Goal: Task Accomplishment & Management: Use online tool/utility

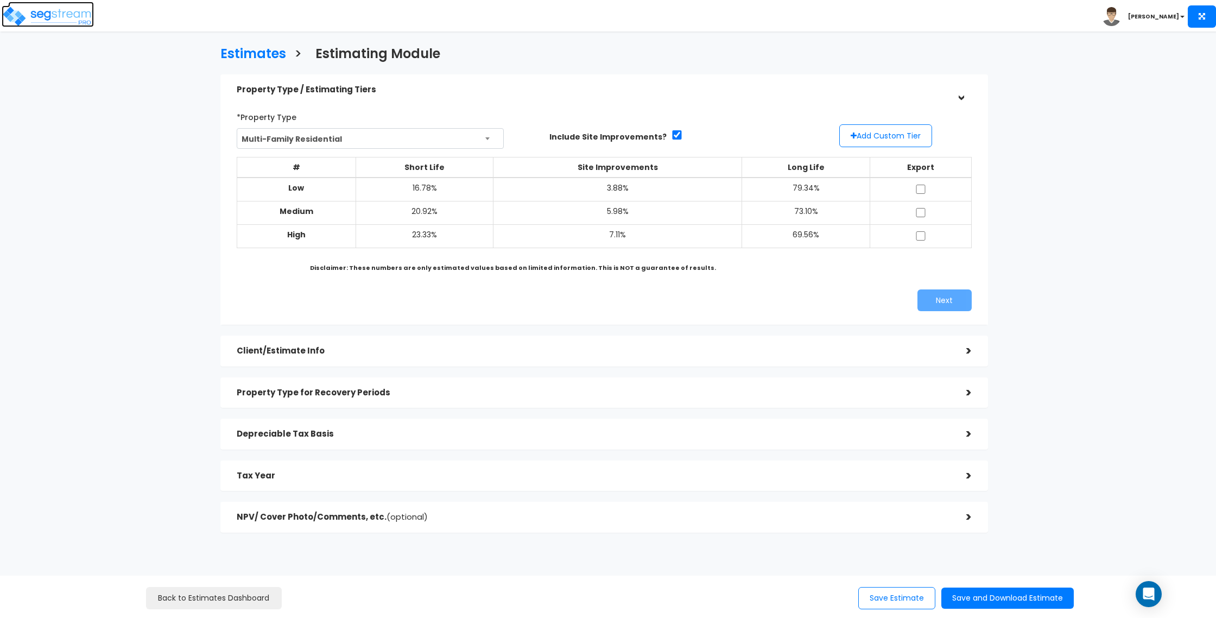
click at [49, 5] on img at bounding box center [48, 16] width 92 height 22
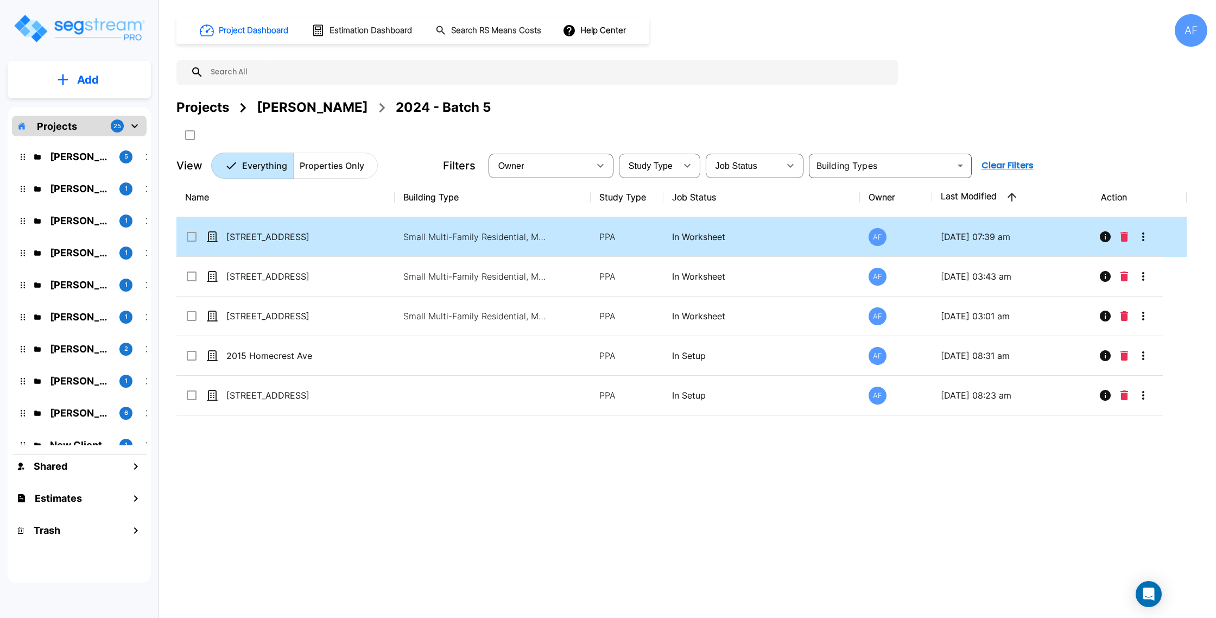
click at [325, 247] on td "[STREET_ADDRESS]" at bounding box center [285, 237] width 218 height 40
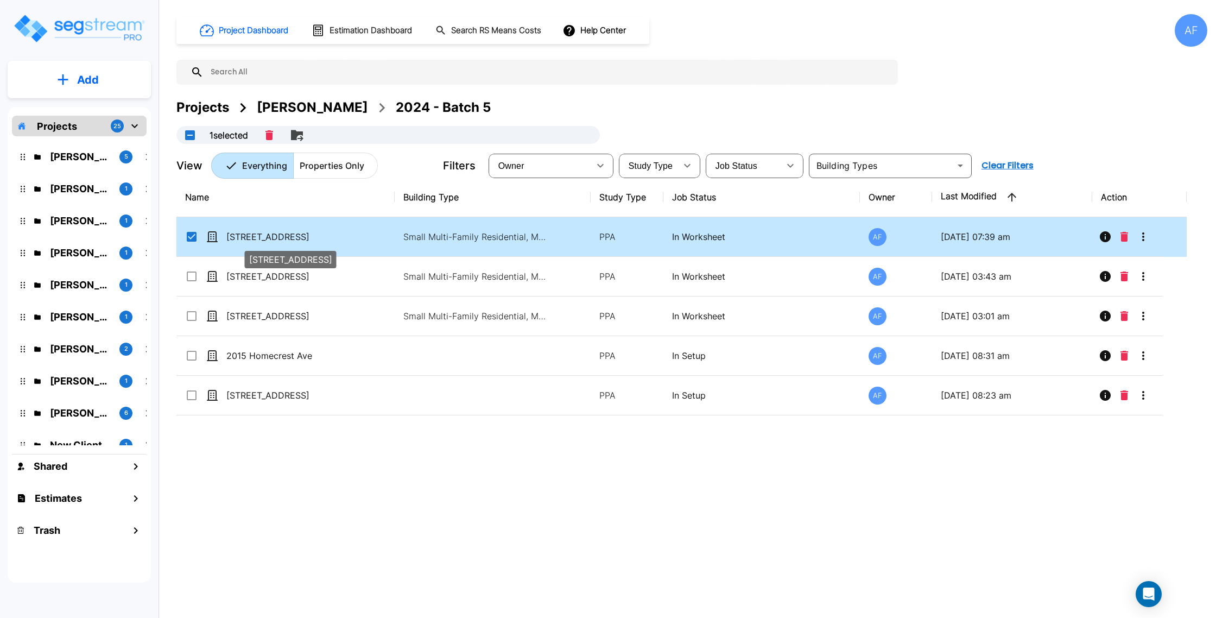
click at [332, 232] on p "[STREET_ADDRESS]" at bounding box center [280, 236] width 109 height 13
click at [305, 234] on p "[STREET_ADDRESS]" at bounding box center [280, 236] width 109 height 13
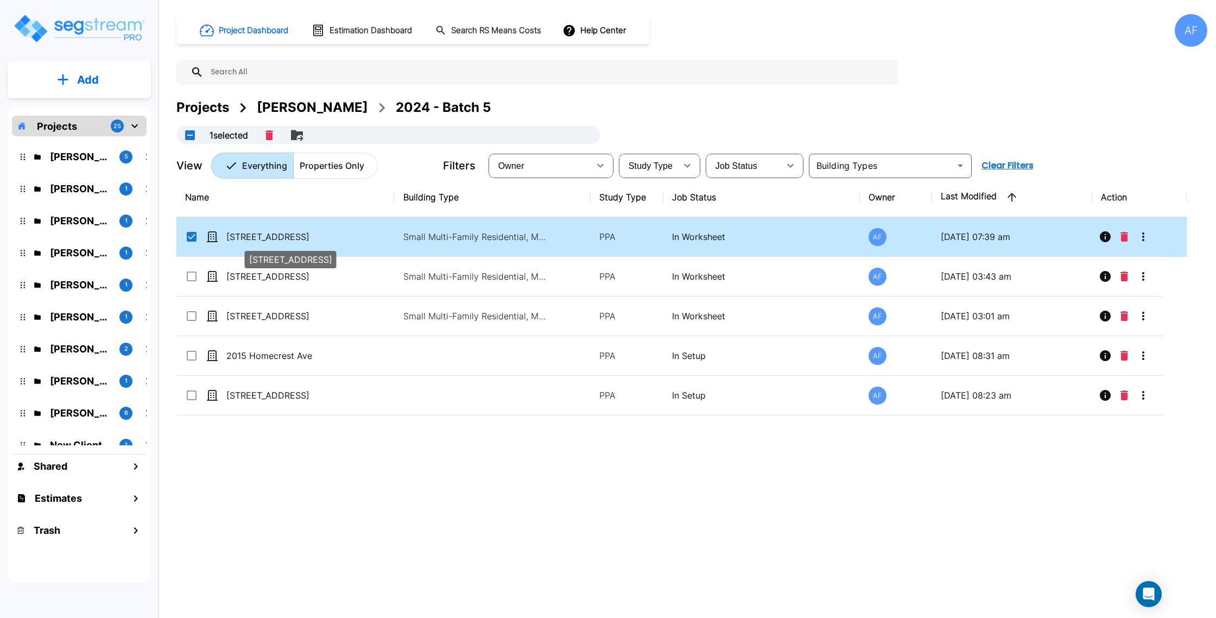
checkbox input "false"
click at [305, 234] on p "[STREET_ADDRESS]" at bounding box center [280, 236] width 109 height 13
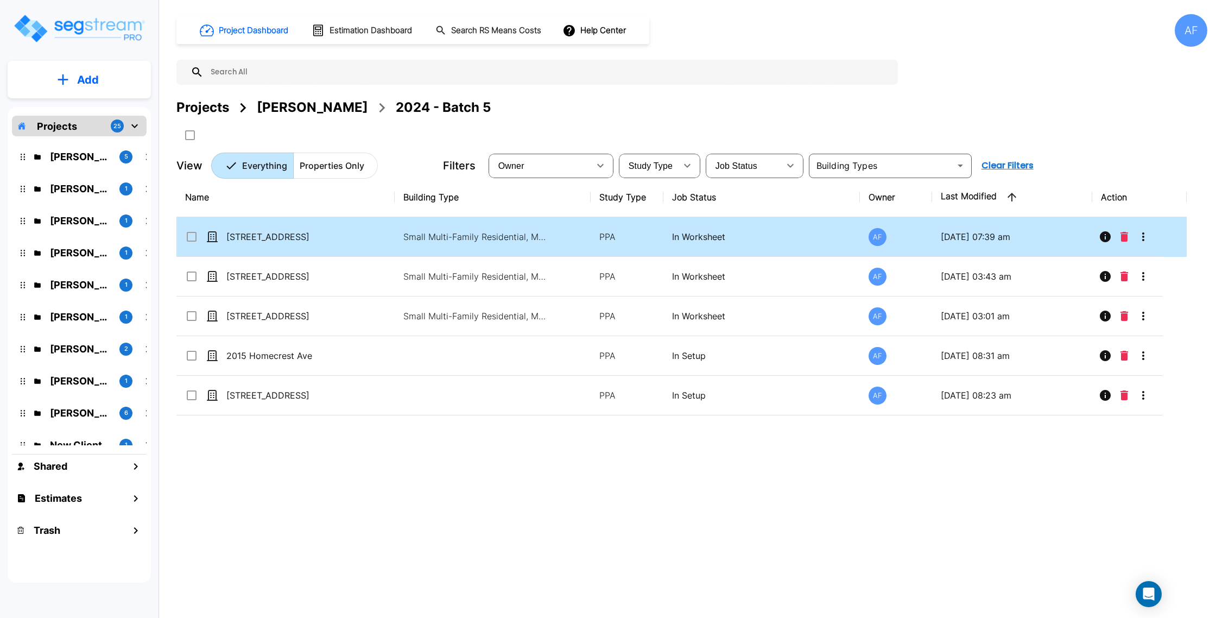
click at [364, 243] on td "[STREET_ADDRESS]" at bounding box center [285, 237] width 218 height 40
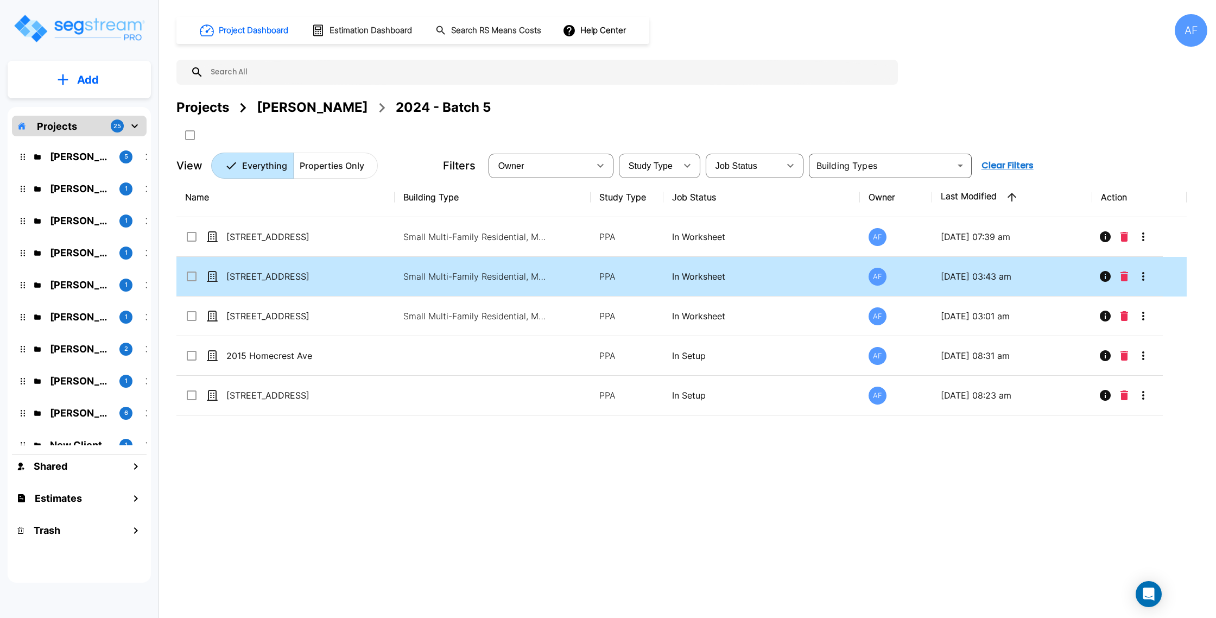
click at [339, 274] on div "[STREET_ADDRESS]" at bounding box center [266, 276] width 163 height 13
checkbox input "true"
click at [339, 274] on div "[STREET_ADDRESS]" at bounding box center [266, 276] width 163 height 13
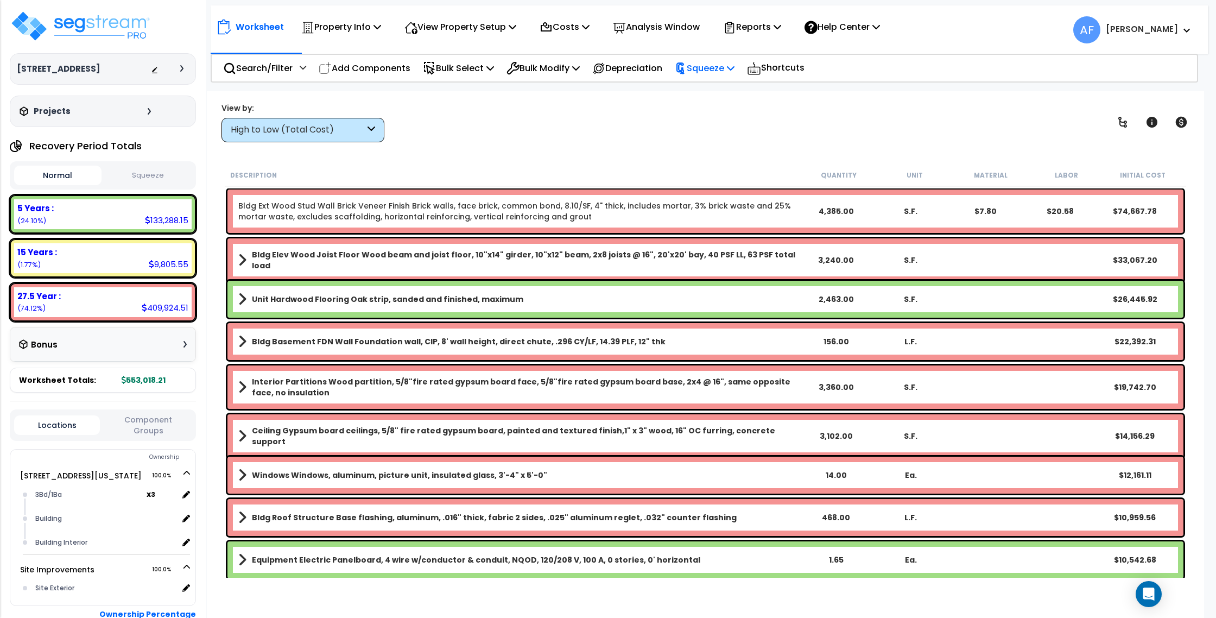
click at [708, 69] on p "Squeeze" at bounding box center [705, 68] width 60 height 15
click at [540, 96] on div "Worksheet Property Info Property Setup Add Property Unit Template property Clon…" at bounding box center [705, 400] width 997 height 618
